Goal: Transaction & Acquisition: Purchase product/service

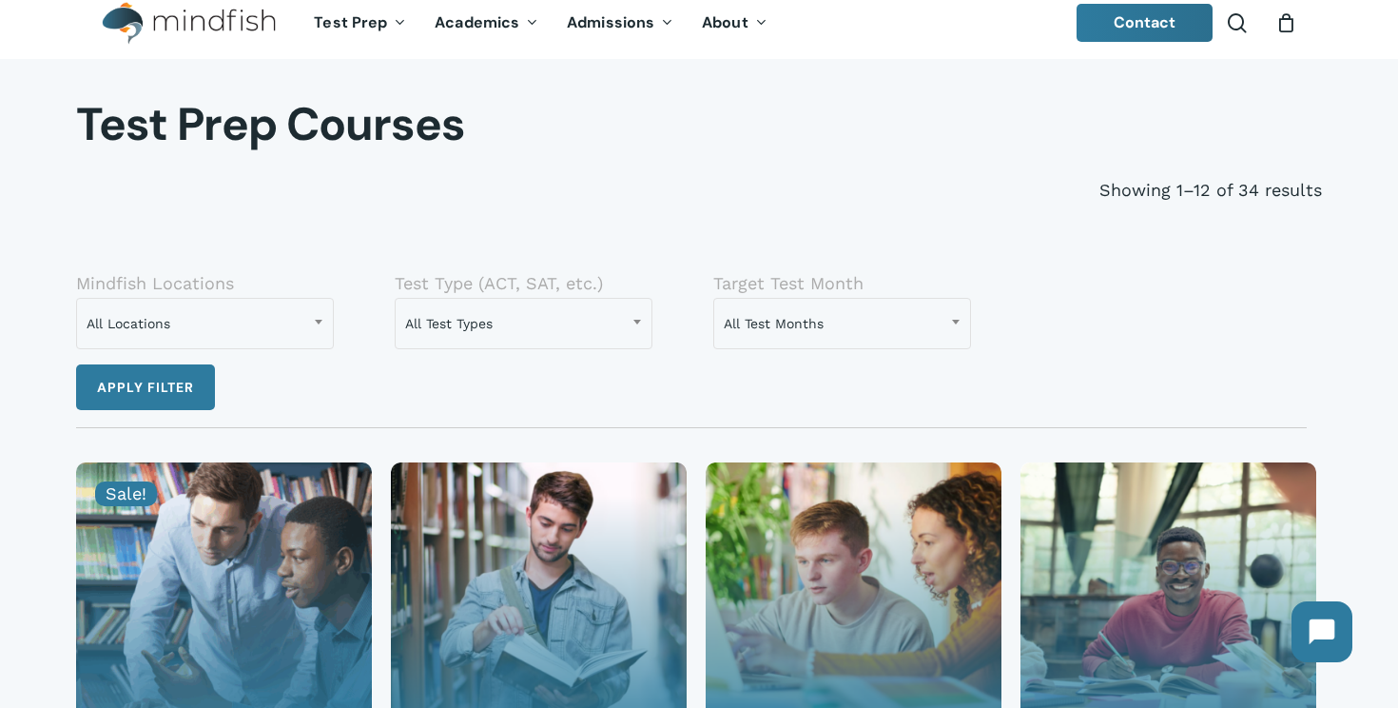
scroll to position [33, 0]
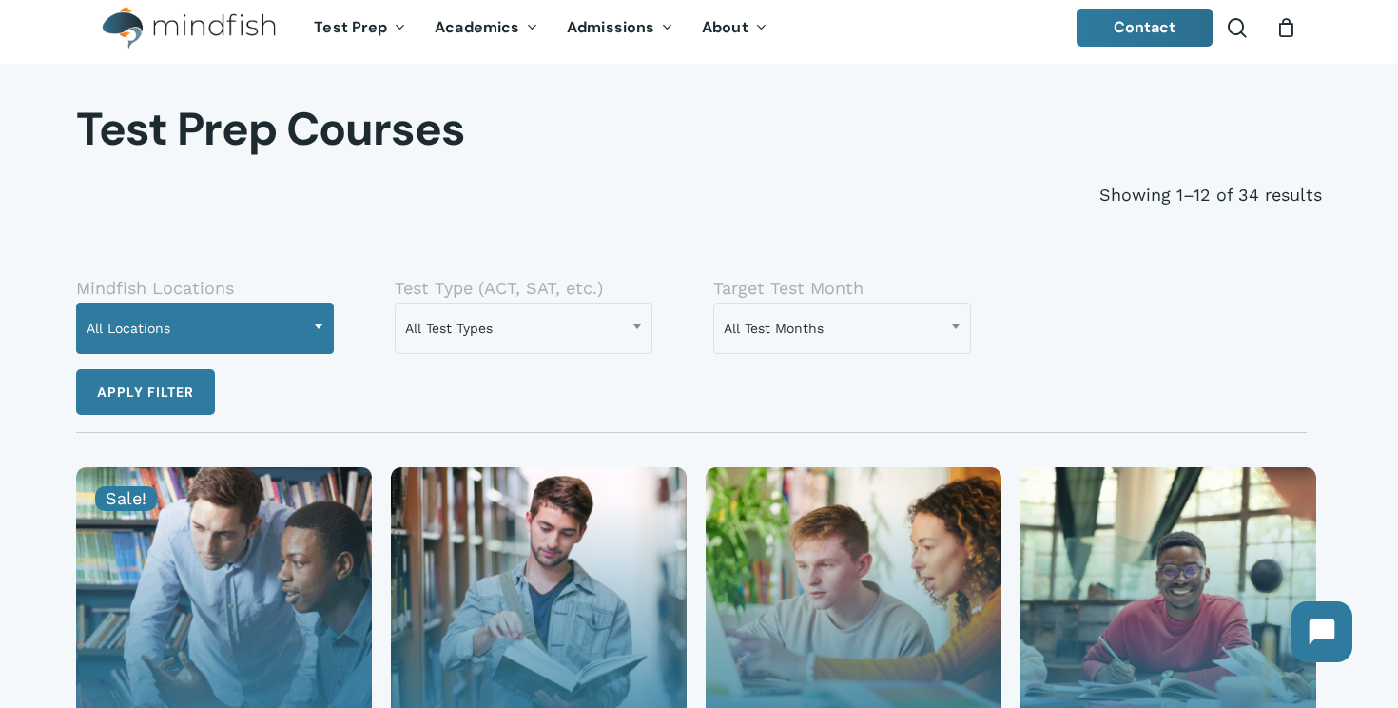
click at [313, 322] on span at bounding box center [318, 326] width 29 height 48
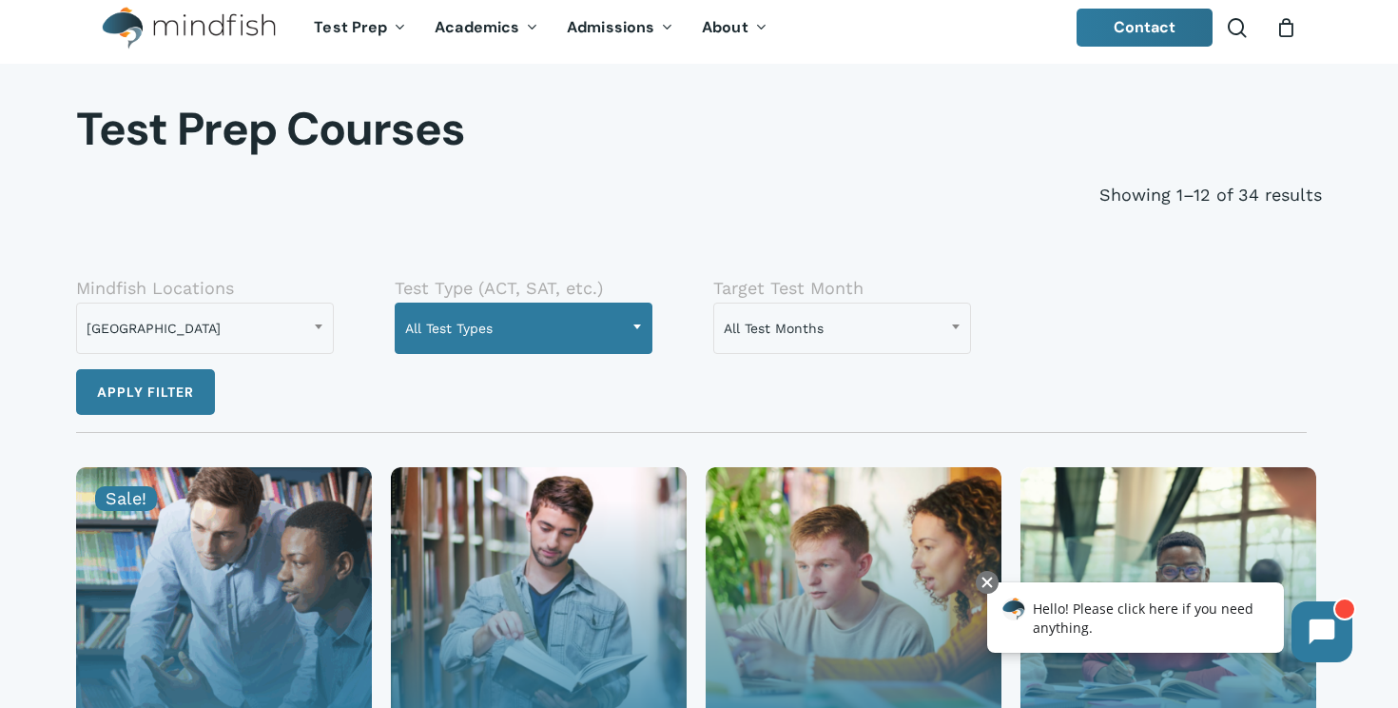
click at [632, 317] on span at bounding box center [637, 326] width 29 height 48
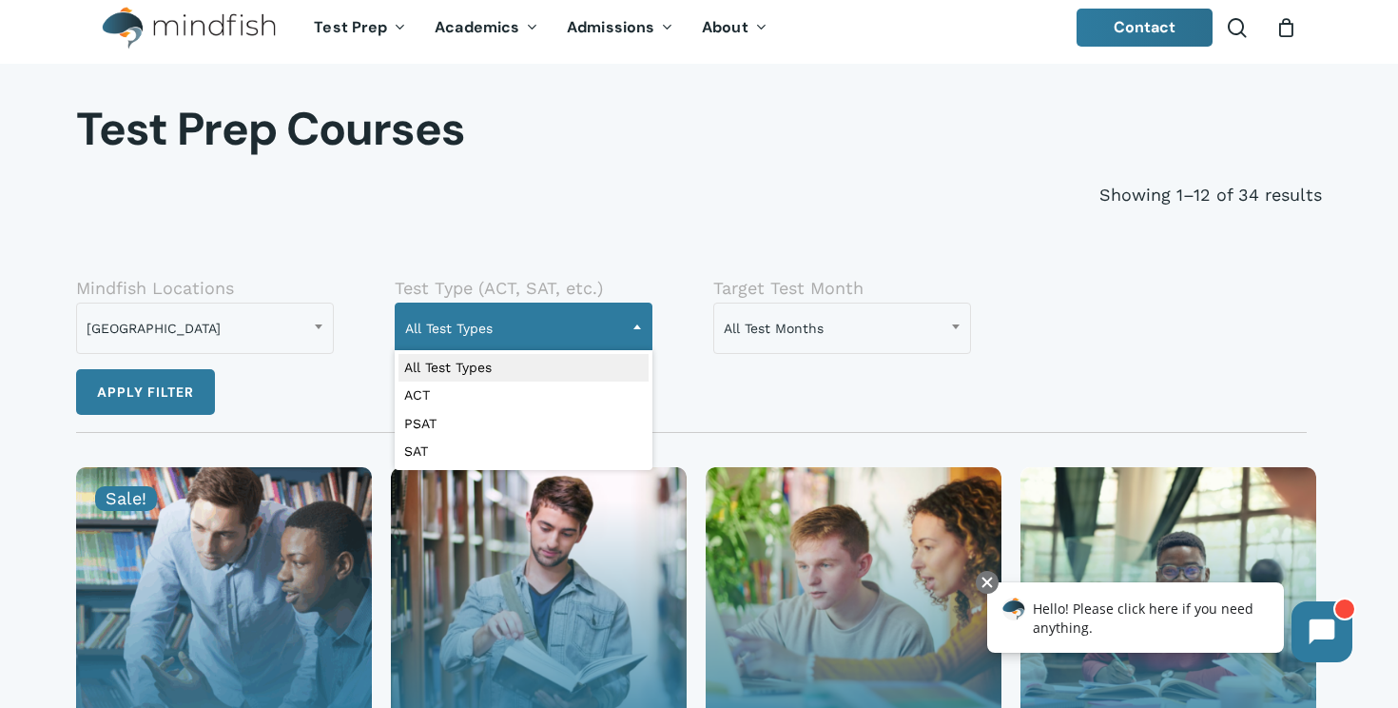
click at [603, 325] on span "All Test Types" at bounding box center [524, 328] width 256 height 40
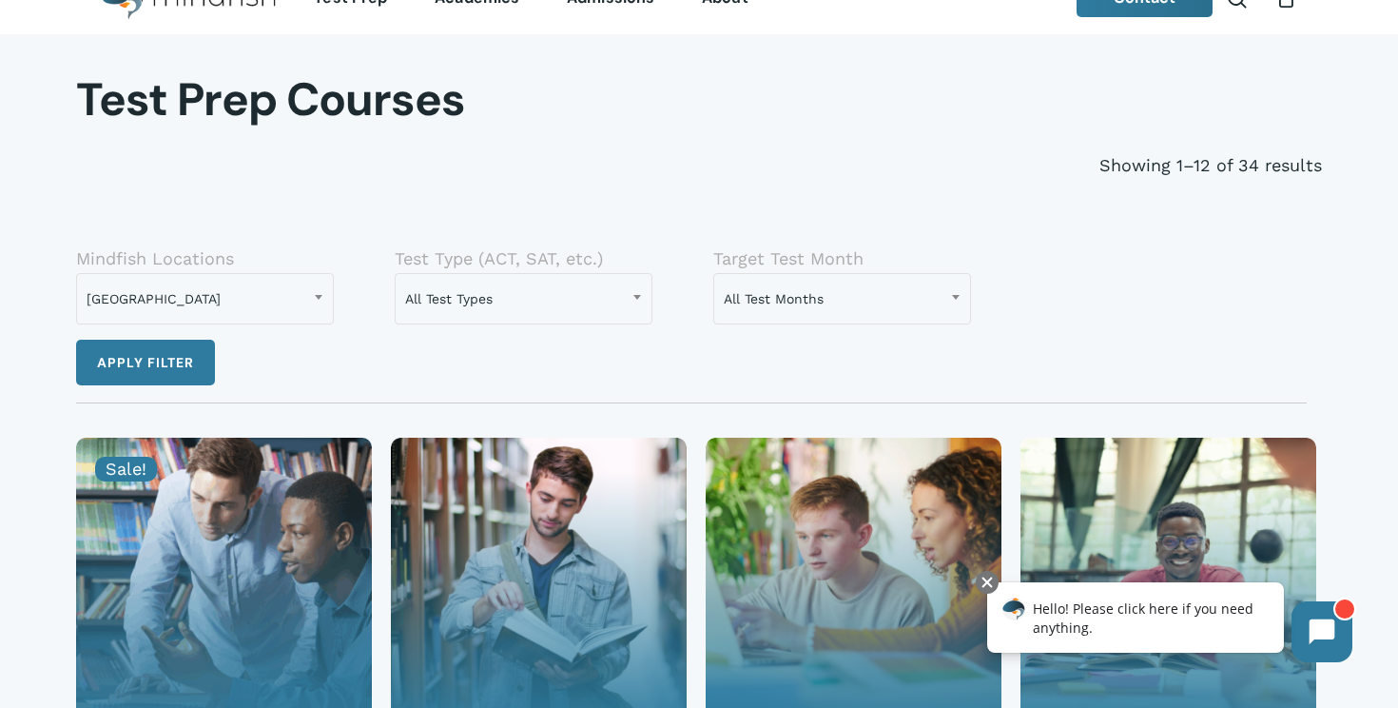
scroll to position [65, 0]
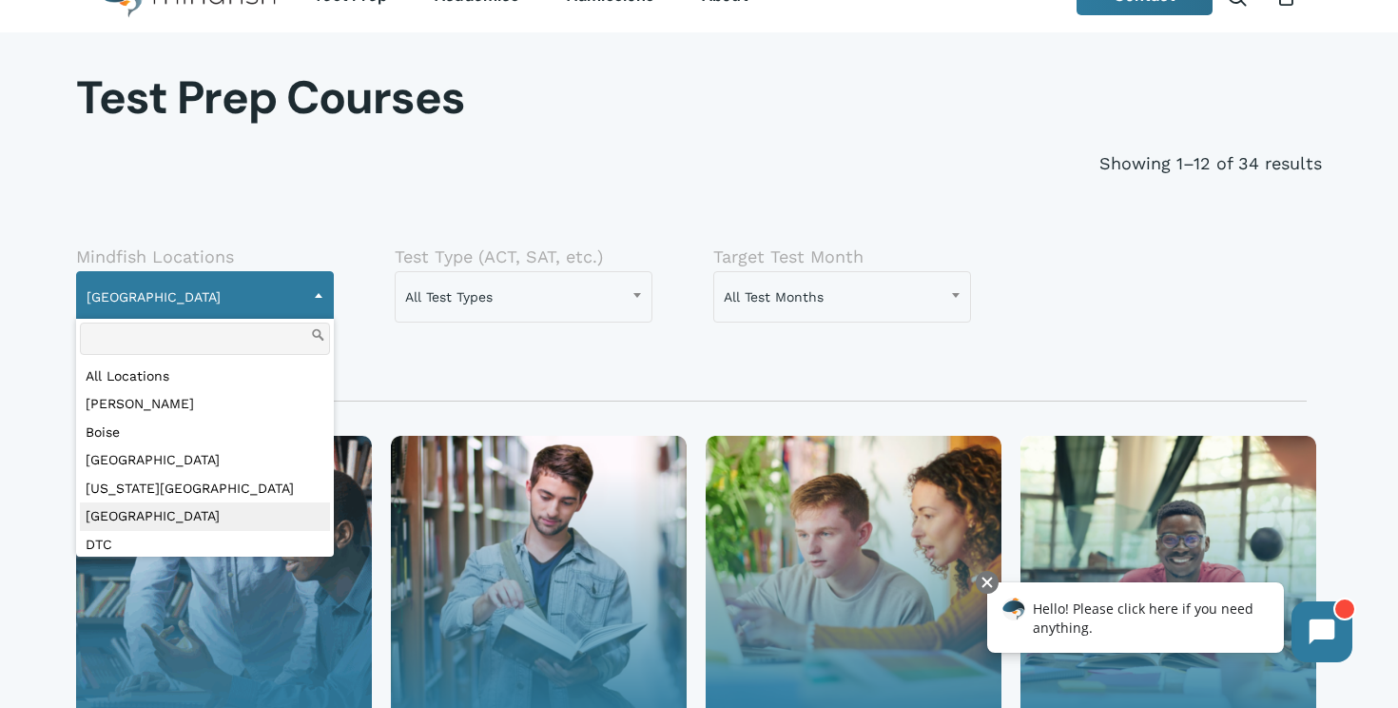
click at [314, 289] on span at bounding box center [318, 295] width 29 height 48
select select "***"
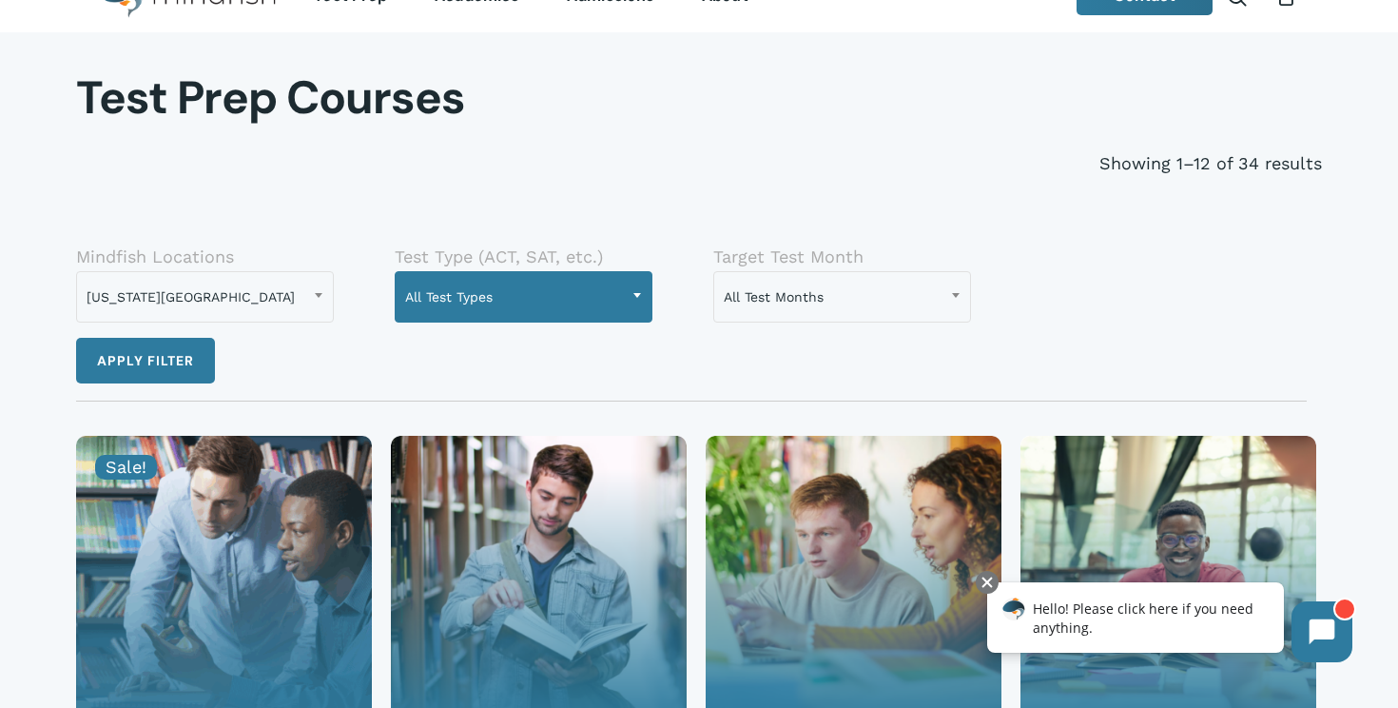
click at [632, 290] on span at bounding box center [637, 295] width 29 height 48
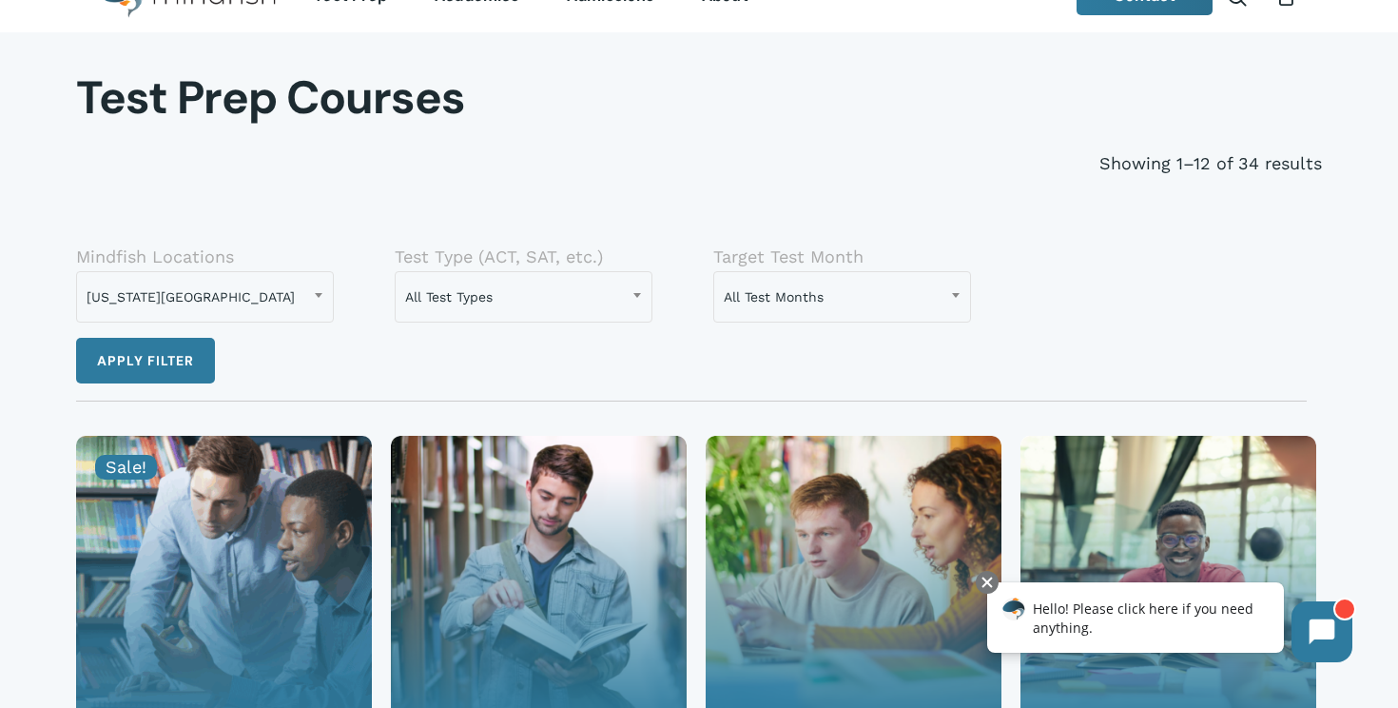
click at [728, 338] on form "**********" at bounding box center [682, 308] width 1213 height 149
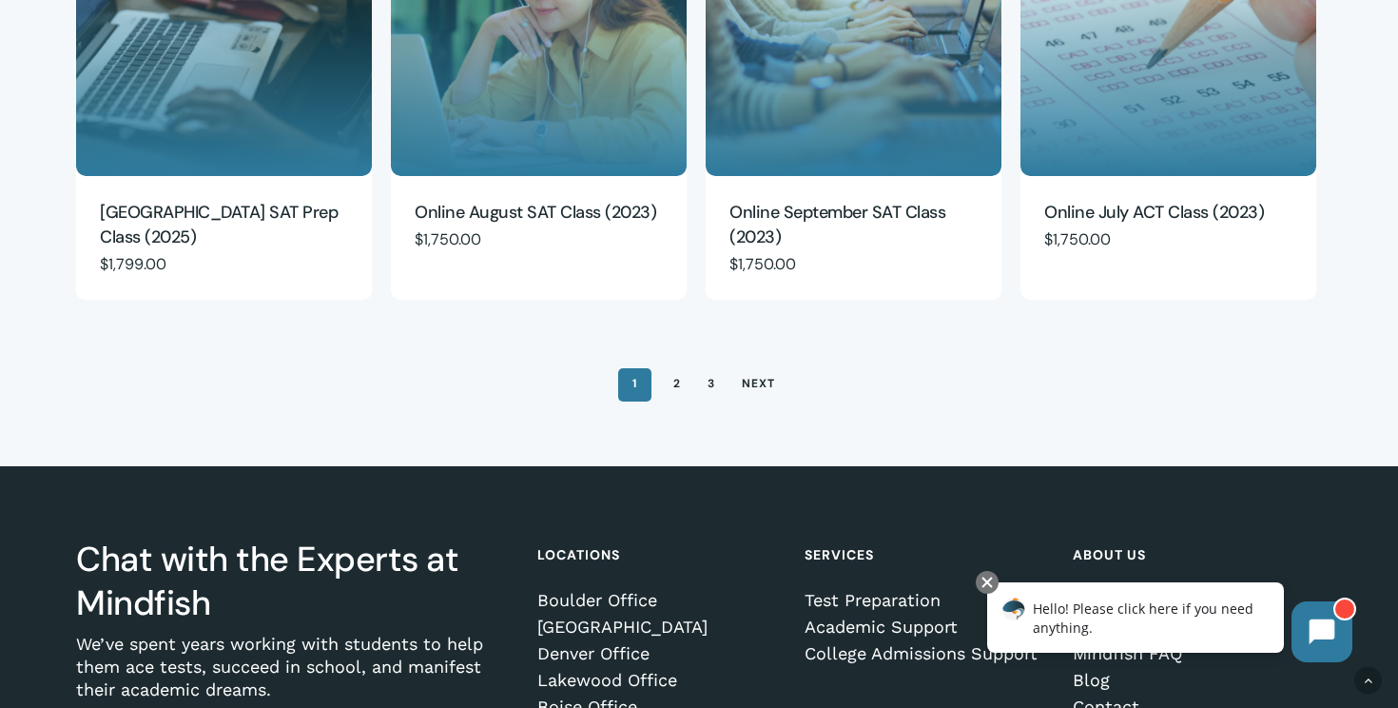
scroll to position [1468, 0]
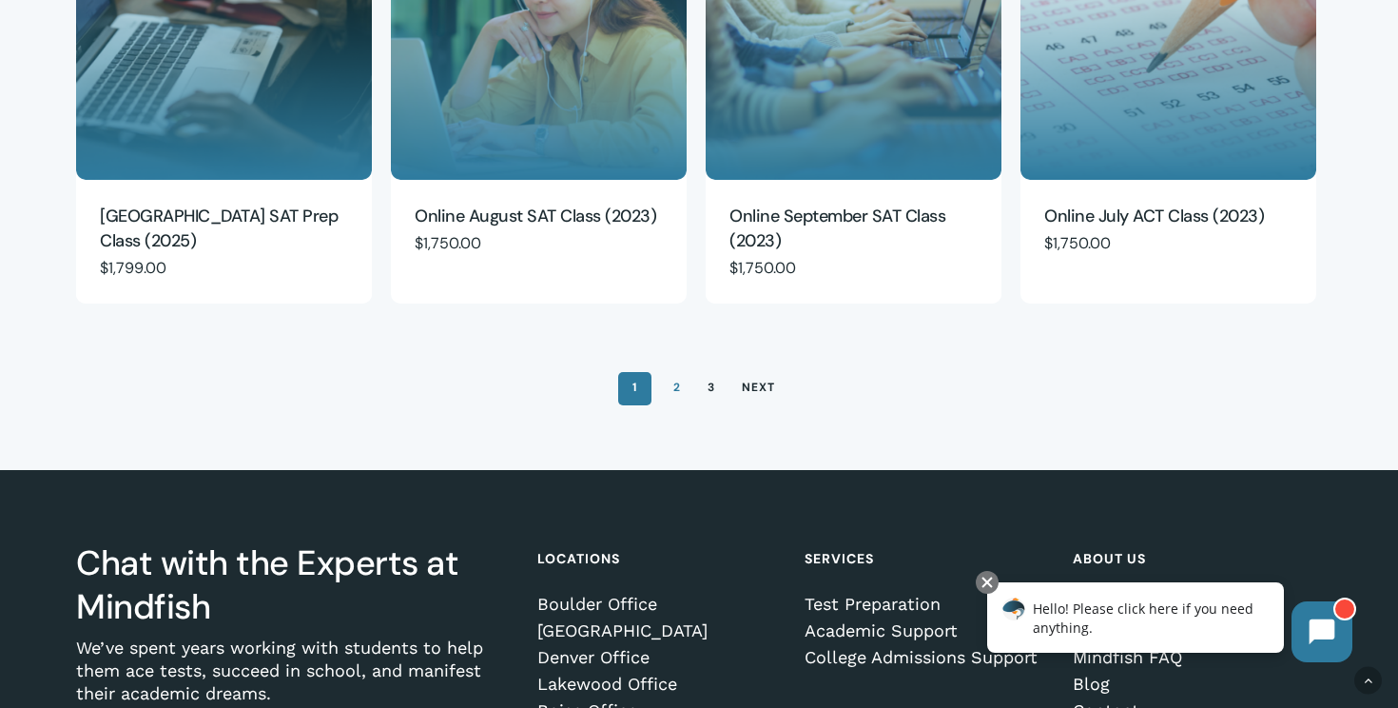
click at [679, 389] on link "2" at bounding box center [677, 387] width 32 height 30
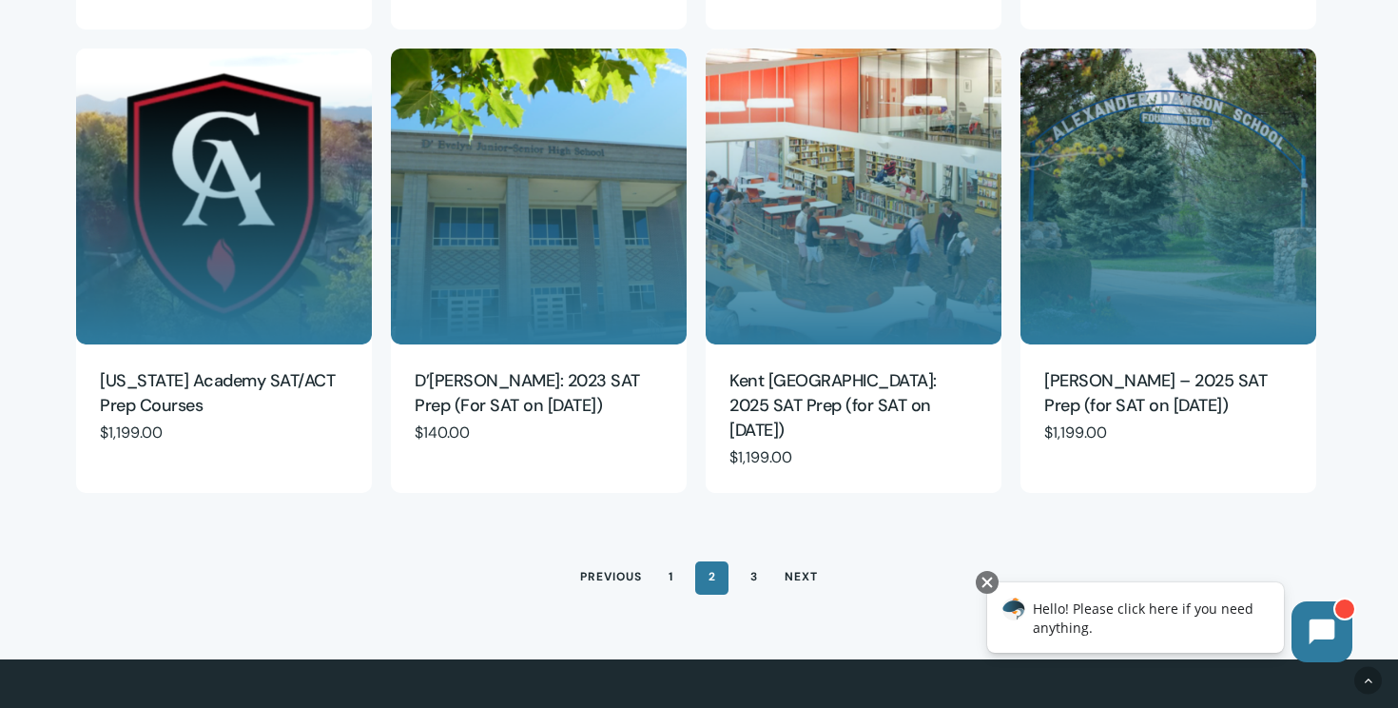
scroll to position [1325, 0]
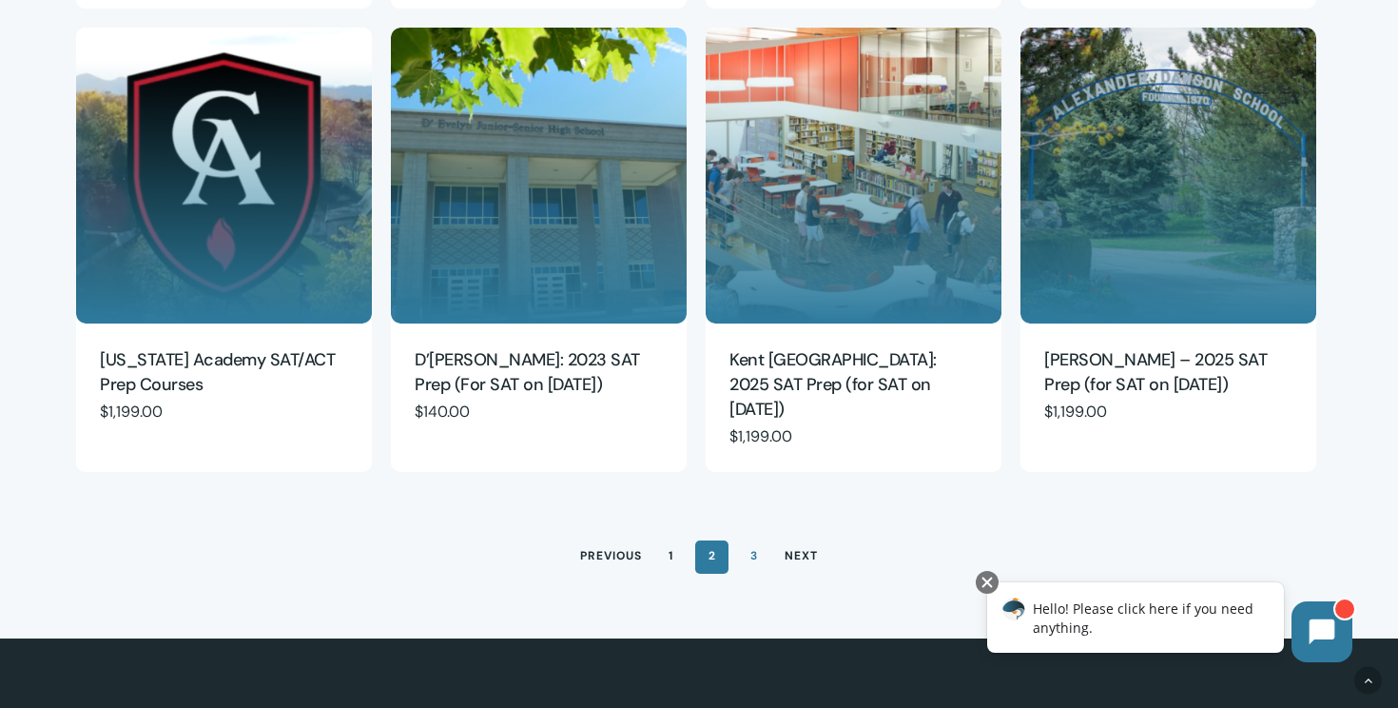
click at [752, 540] on link "3" at bounding box center [754, 555] width 32 height 30
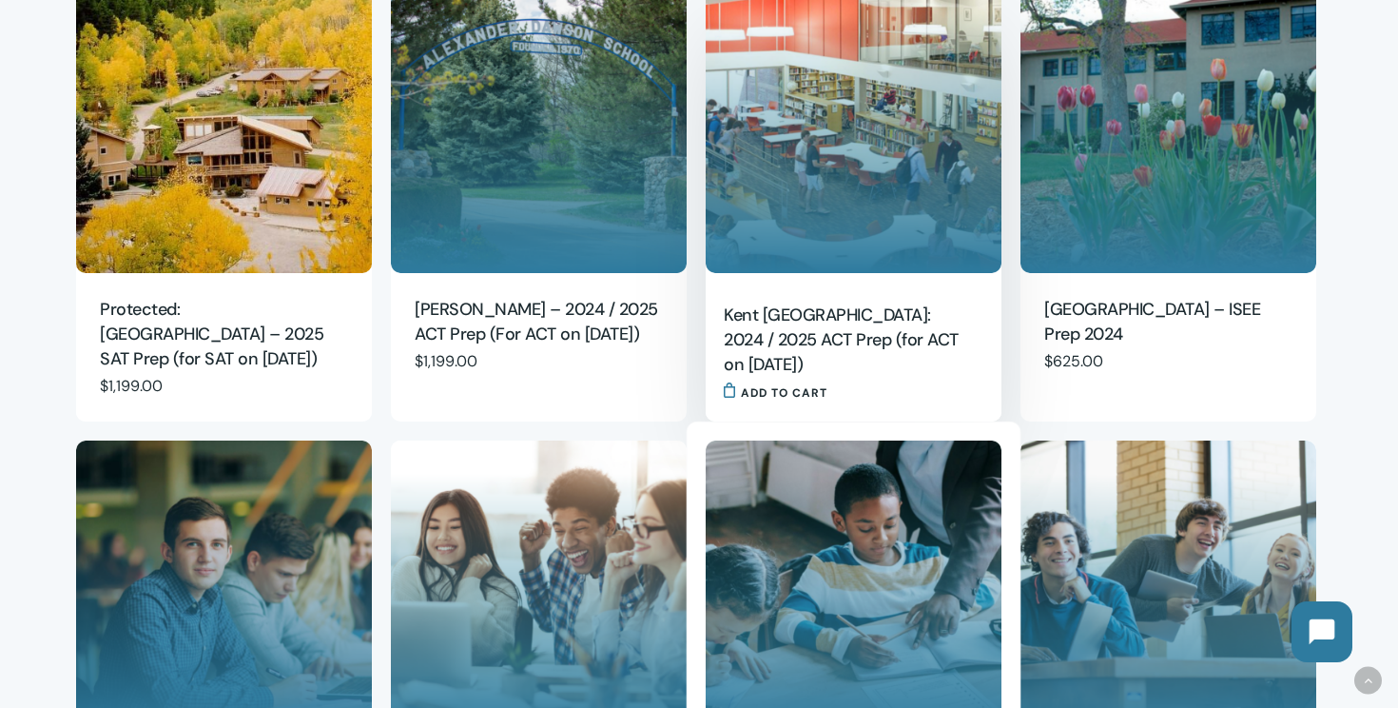
scroll to position [504, 0]
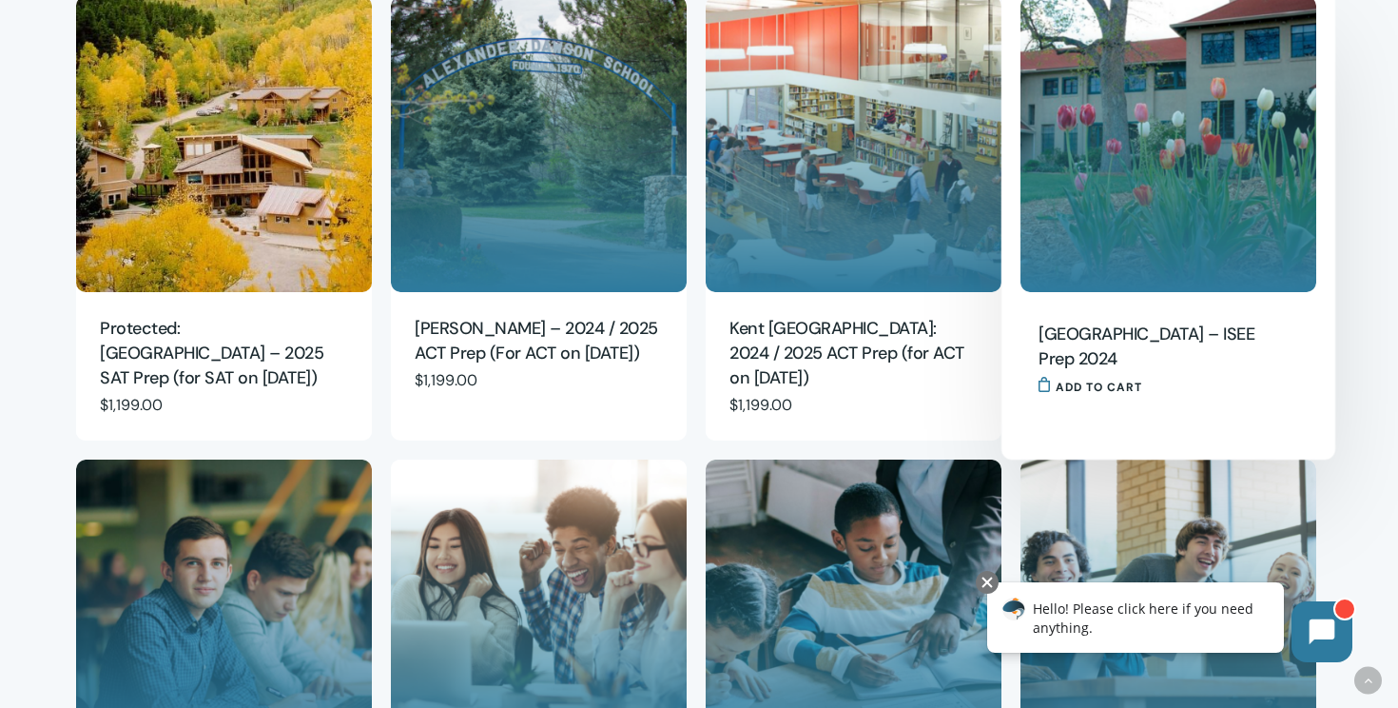
click at [1141, 228] on img "St. Anne's Episcopal School - ISEE Prep 2024" at bounding box center [1168, 144] width 296 height 296
